Goal: Download file/media

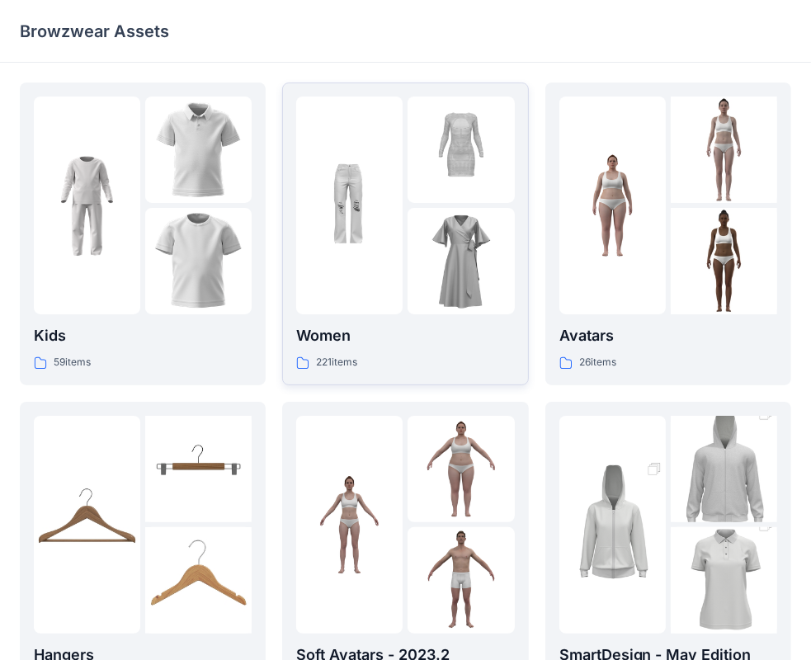
click at [344, 264] on div at bounding box center [349, 206] width 106 height 218
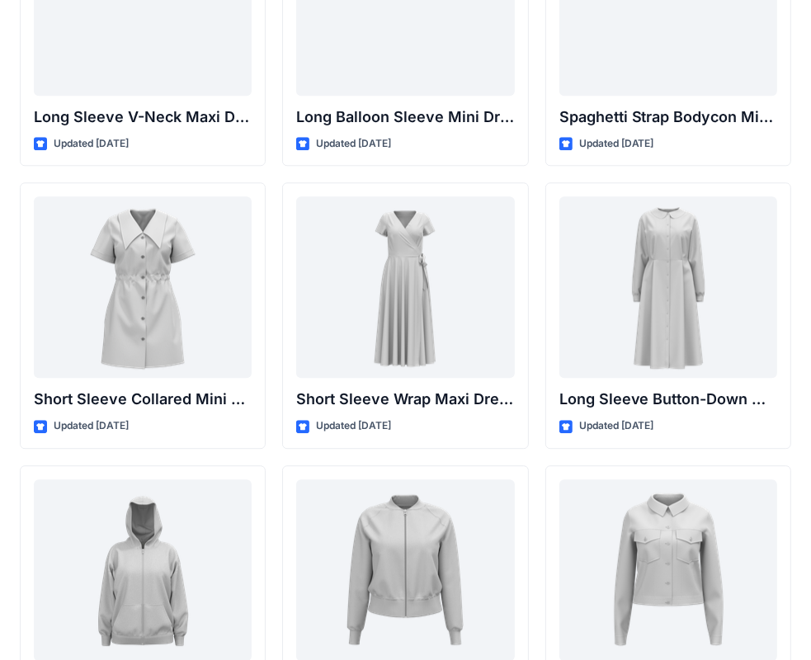
scroll to position [2724, 0]
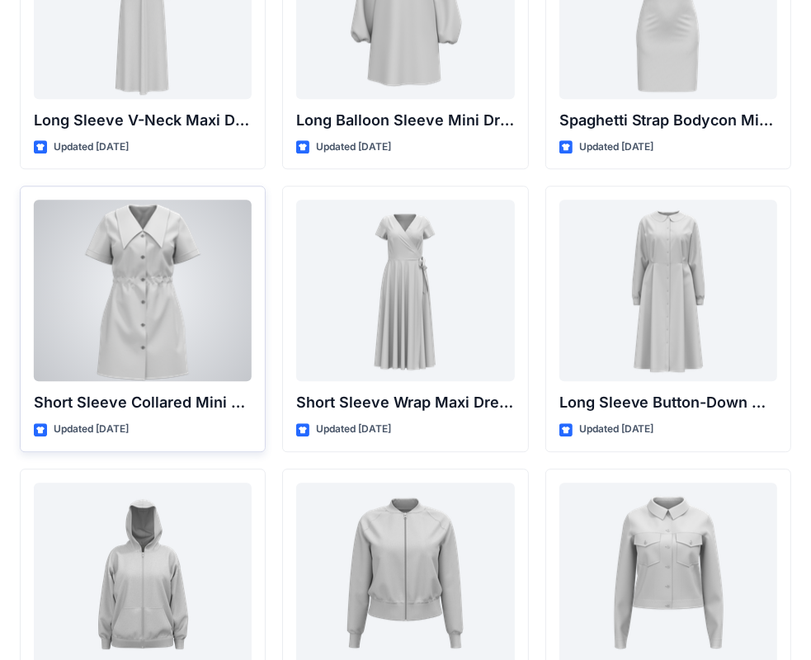
click at [172, 318] on div at bounding box center [143, 291] width 218 height 182
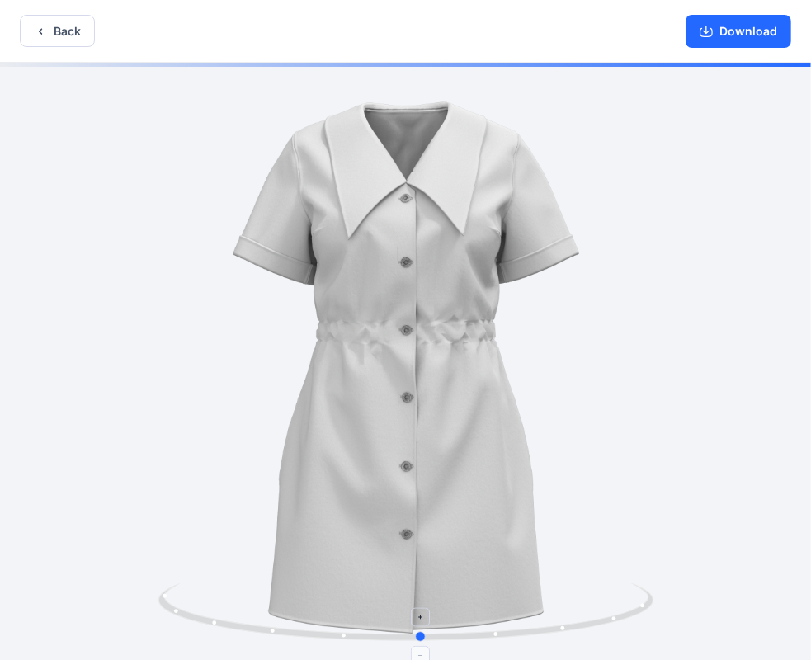
drag, startPoint x: 407, startPoint y: 637, endPoint x: 423, endPoint y: 615, distance: 27.2
click at [423, 615] on icon at bounding box center [407, 615] width 499 height 62
click at [39, 34] on icon "button" at bounding box center [40, 31] width 13 height 13
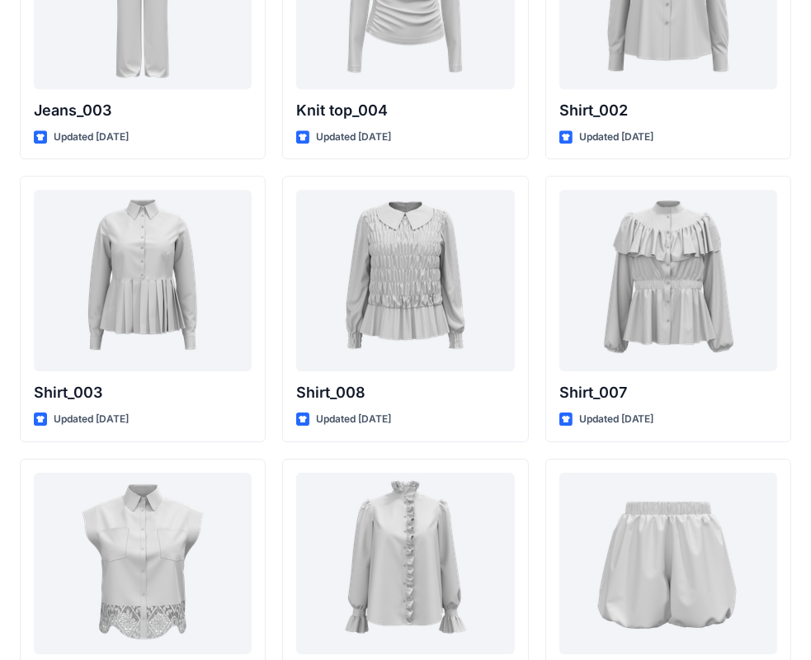
scroll to position [7263, 0]
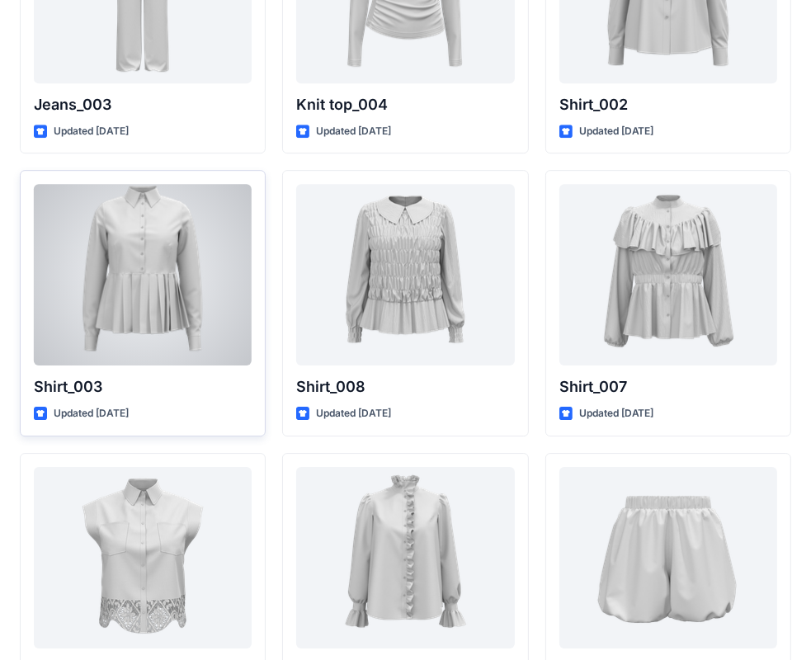
click at [128, 277] on div at bounding box center [143, 275] width 218 height 182
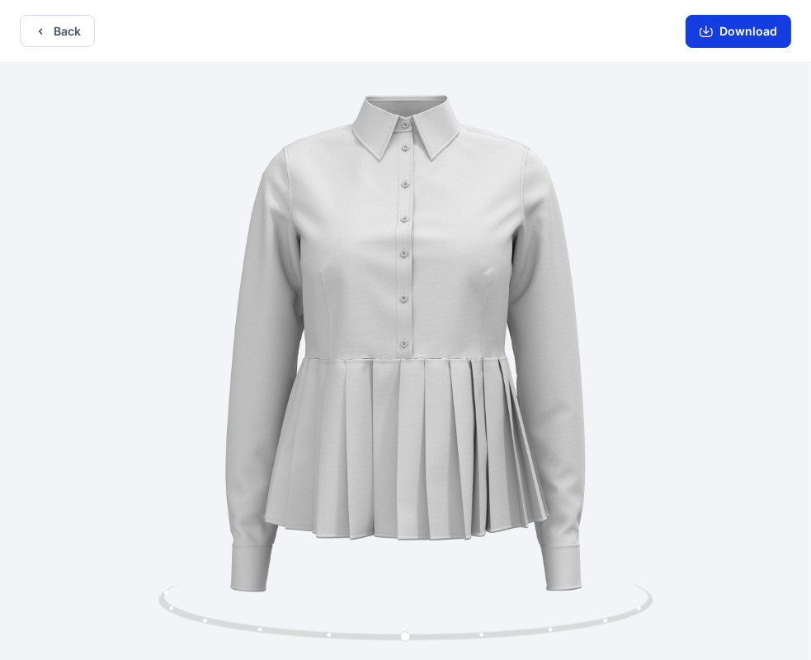
click at [746, 31] on button "Download" at bounding box center [739, 31] width 106 height 33
